Goal: Task Accomplishment & Management: Use online tool/utility

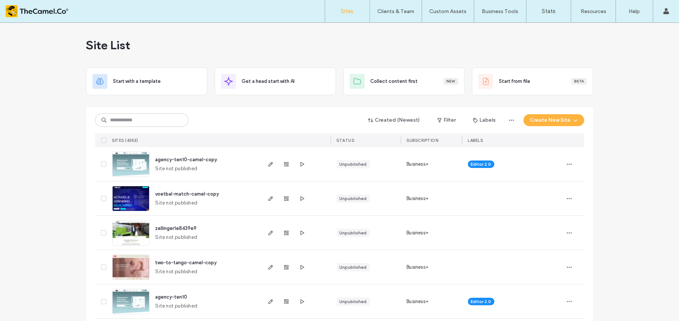
scroll to position [21, 0]
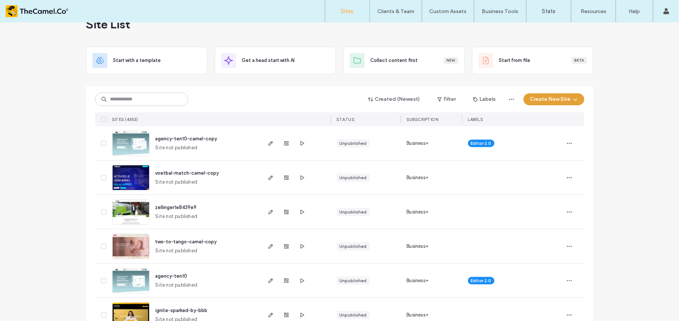
click at [545, 104] on button "Create New Site" at bounding box center [554, 99] width 61 height 12
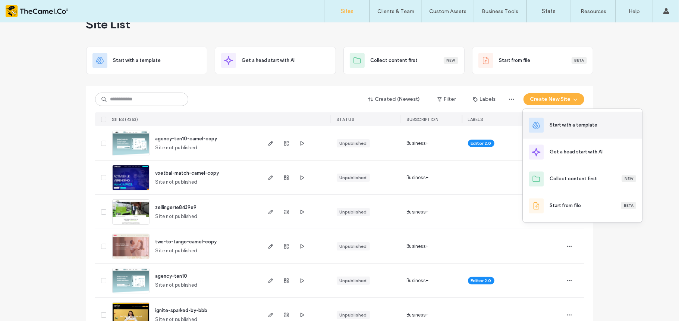
click at [550, 124] on div "Start with a template" at bounding box center [582, 125] width 119 height 27
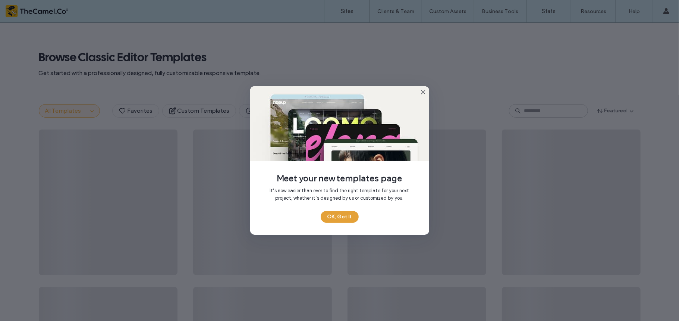
click at [342, 217] on button "OK, Got It" at bounding box center [340, 217] width 38 height 12
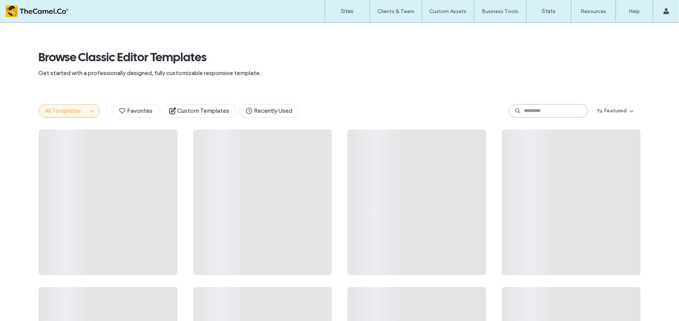
click at [548, 113] on input at bounding box center [548, 110] width 79 height 13
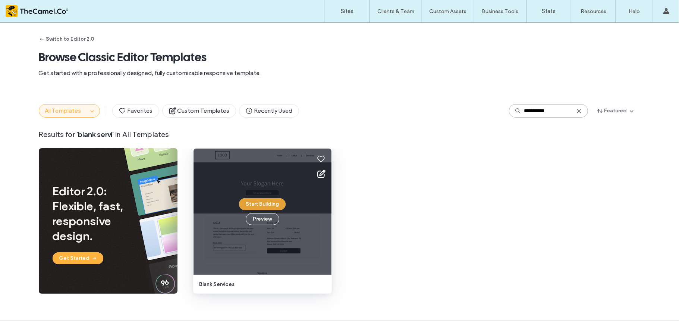
type input "**********"
click at [260, 204] on button "Start Building" at bounding box center [262, 204] width 47 height 12
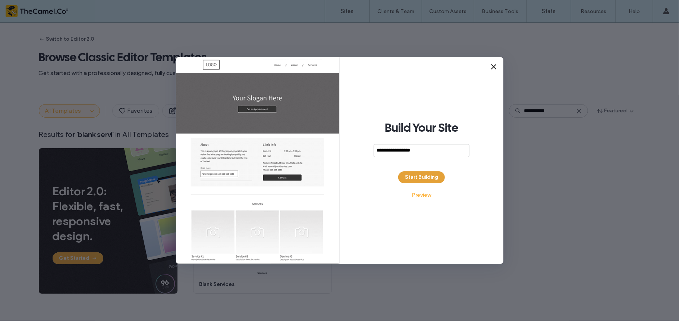
type input "**********"
click at [425, 173] on button "Start Building" at bounding box center [421, 177] width 47 height 12
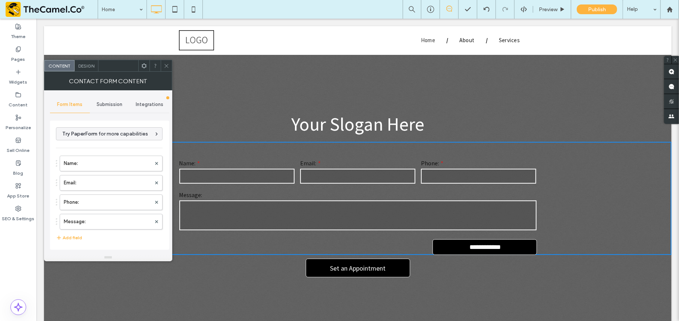
type input "**********"
click at [166, 63] on icon at bounding box center [167, 66] width 6 height 6
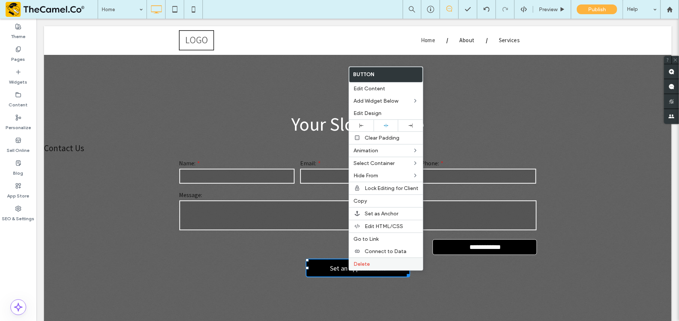
click at [366, 263] on span "Delete" at bounding box center [362, 264] width 16 height 6
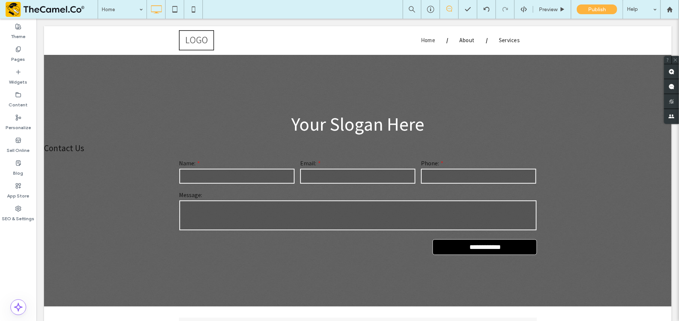
click at [144, 220] on div at bounding box center [339, 160] width 679 height 321
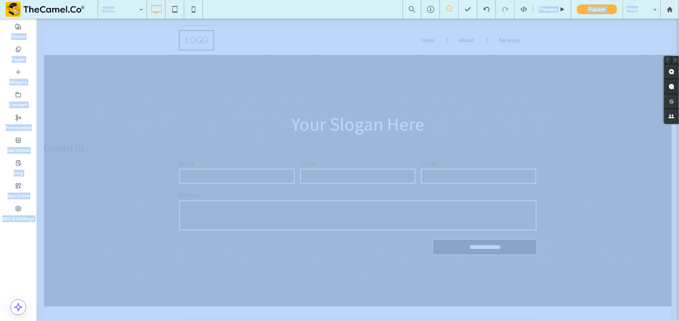
click at [144, 220] on div at bounding box center [339, 160] width 679 height 321
click at [144, 196] on div "**********" at bounding box center [358, 206] width 628 height 97
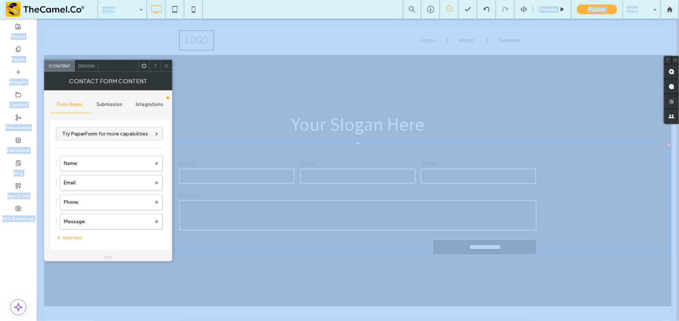
scroll to position [154, 0]
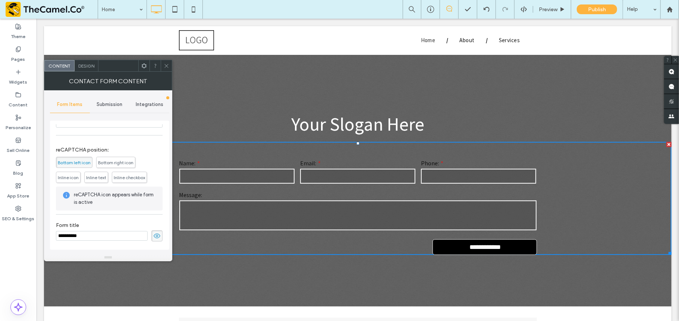
click at [154, 234] on icon at bounding box center [156, 236] width 7 height 8
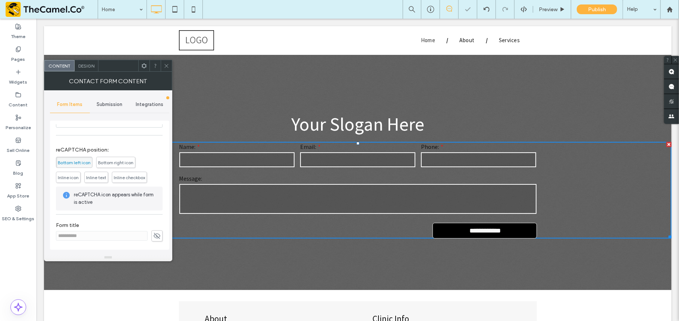
click at [84, 66] on span "Design" at bounding box center [86, 66] width 16 height 6
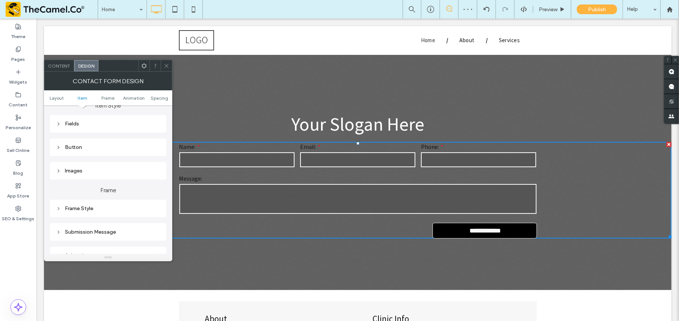
scroll to position [150, 0]
click at [102, 130] on div "Button" at bounding box center [108, 126] width 104 height 6
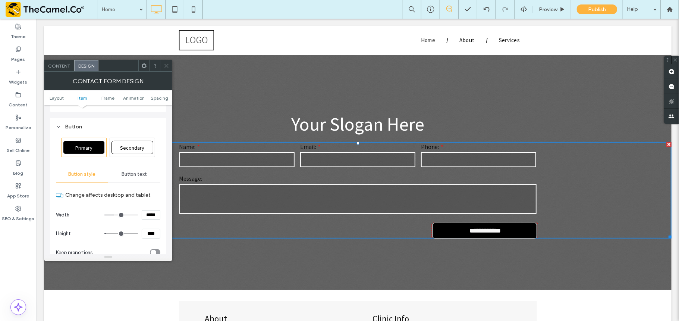
scroll to position [260, 0]
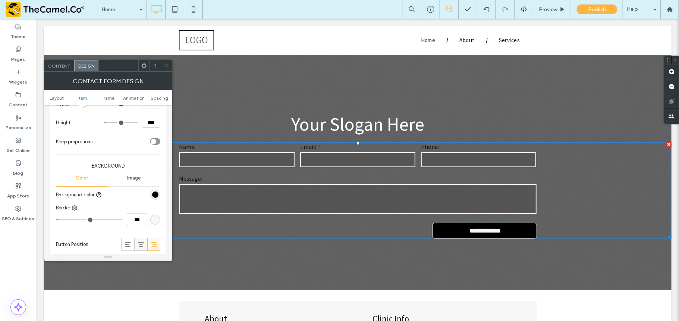
click at [139, 244] on use at bounding box center [141, 244] width 6 height 4
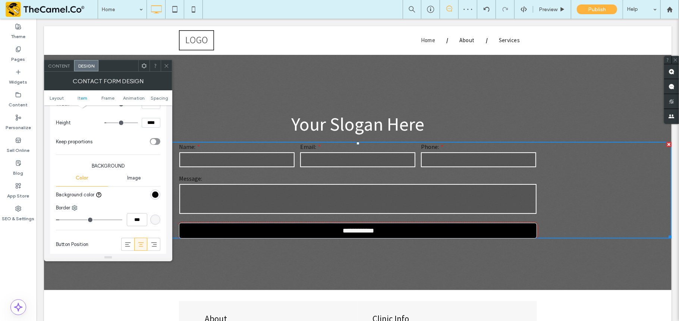
click at [145, 64] on use at bounding box center [144, 65] width 5 height 5
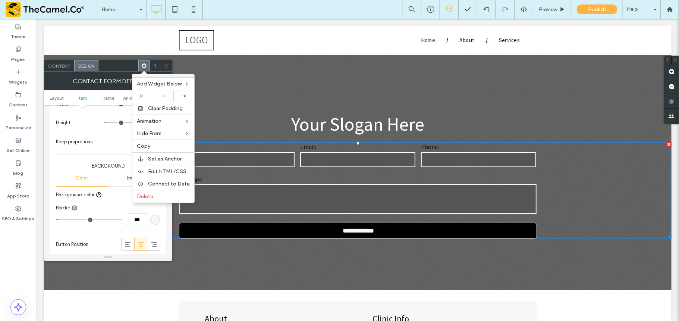
click at [109, 101] on ul "Layout Item Frame Animation Spacing" at bounding box center [108, 97] width 128 height 15
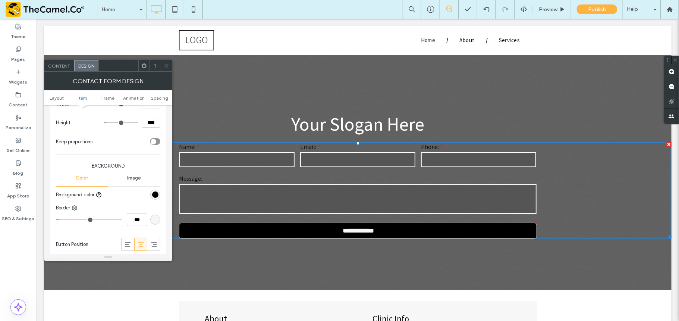
click at [47, 66] on div "Content" at bounding box center [59, 65] width 30 height 11
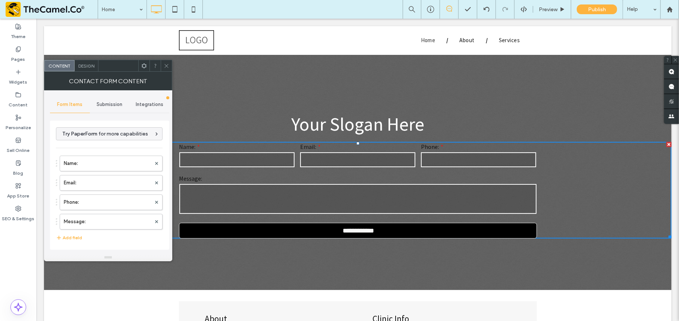
click at [142, 104] on span "Integrations" at bounding box center [150, 104] width 28 height 6
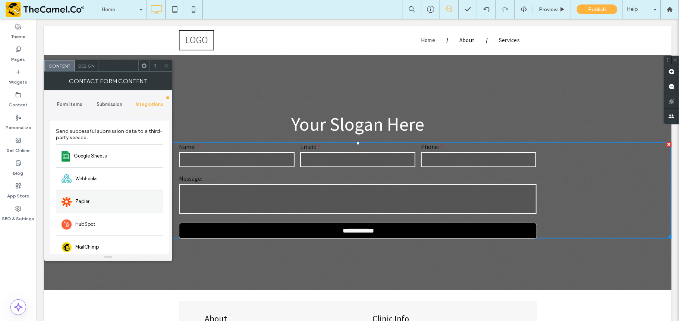
scroll to position [59, 0]
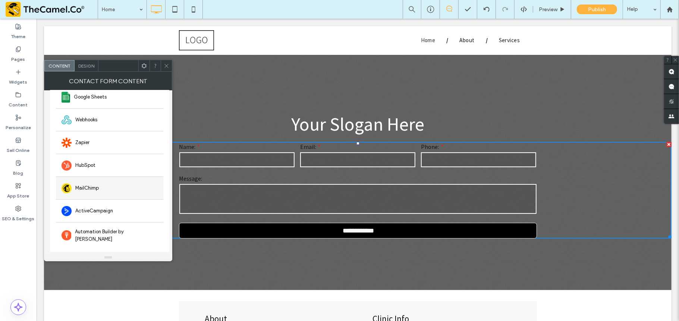
click at [108, 191] on div "MailChimp" at bounding box center [109, 187] width 107 height 23
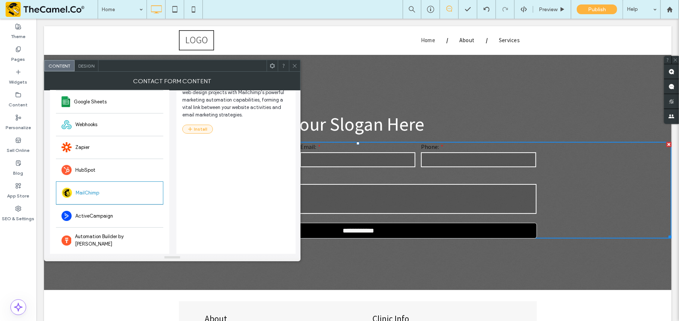
click at [190, 130] on icon "button" at bounding box center [190, 129] width 6 height 6
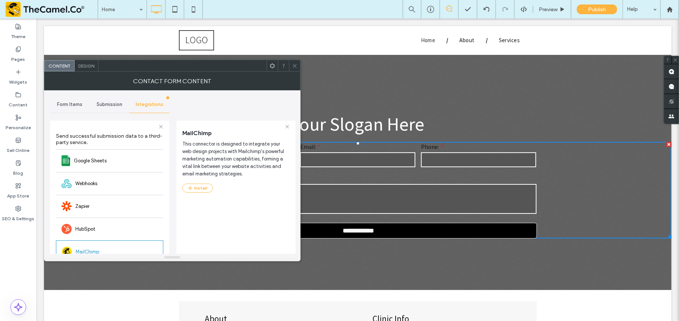
click at [198, 182] on div "MailChimp This connector is designed to integrate your web design projects with…" at bounding box center [235, 160] width 107 height 63
click at [194, 195] on div "MailChimp This connector is designed to integrate your web design projects with…" at bounding box center [235, 218] width 107 height 188
click at [199, 187] on button "Install" at bounding box center [197, 188] width 31 height 9
click at [16, 203] on div "SEO & Settings" at bounding box center [18, 213] width 37 height 23
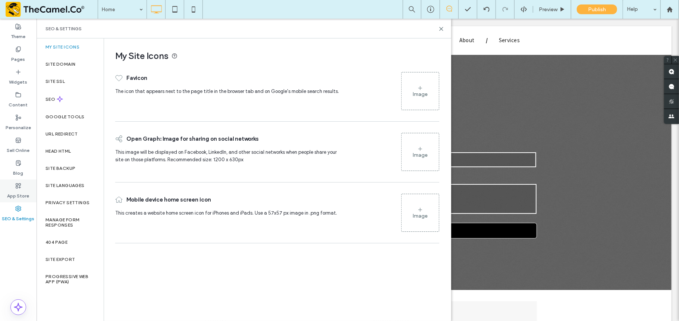
click at [7, 197] on label "App Store" at bounding box center [18, 194] width 22 height 10
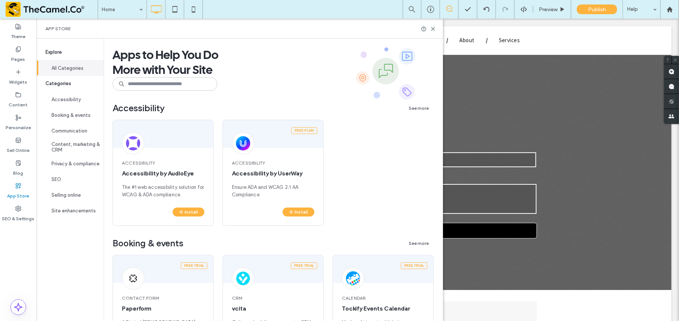
click at [157, 75] on span "Apps to Help You Do More with Your Site" at bounding box center [166, 64] width 106 height 46
click at [148, 81] on input at bounding box center [165, 83] width 105 height 13
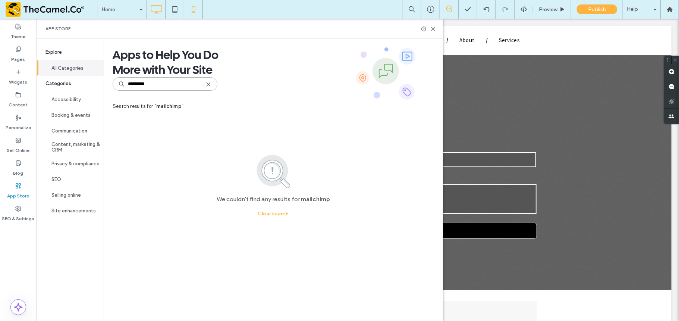
type input "*********"
